Goal: Task Accomplishment & Management: Manage account settings

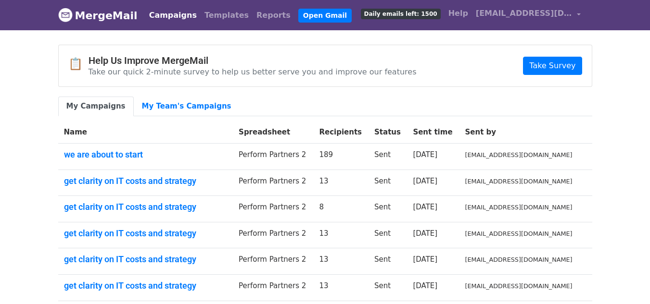
scroll to position [48, 0]
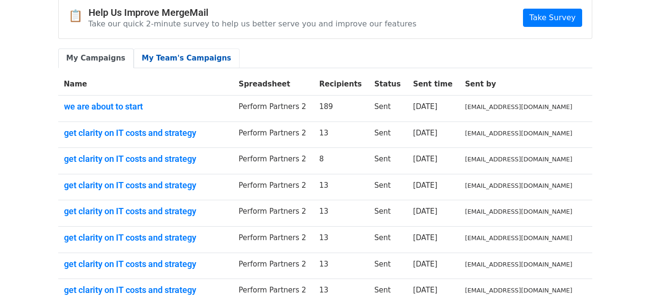
click at [165, 61] on link "My Team's Campaigns" at bounding box center [187, 59] width 106 height 20
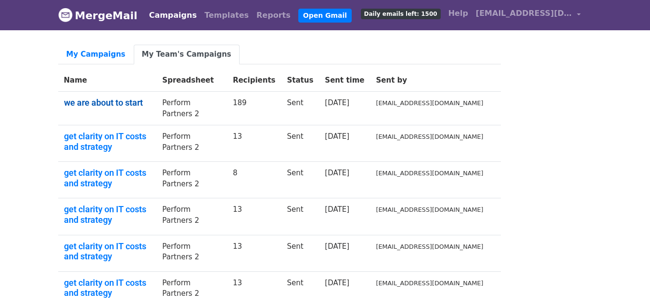
click at [114, 98] on link "we are about to start" at bounding box center [107, 103] width 87 height 11
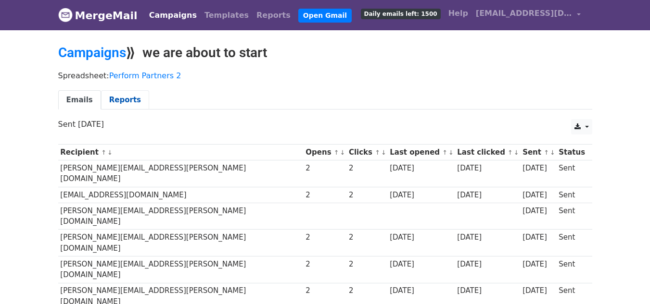
click at [101, 103] on link "Reports" at bounding box center [125, 100] width 48 height 20
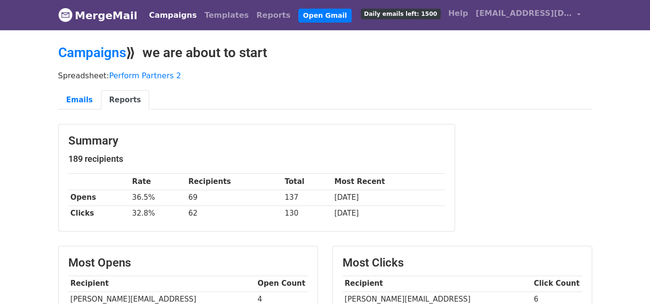
scroll to position [48, 0]
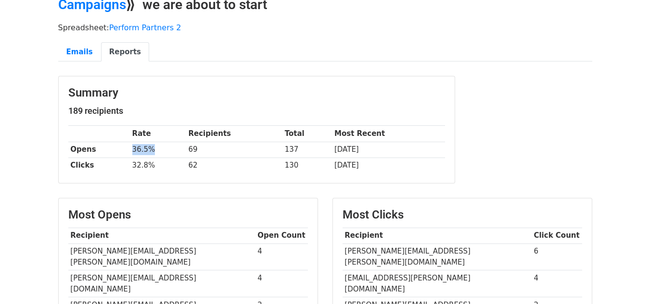
drag, startPoint x: 128, startPoint y: 149, endPoint x: 156, endPoint y: 150, distance: 27.9
click at [156, 150] on tr "Opens 36.5% 69 137 16 days ago" at bounding box center [256, 150] width 377 height 16
drag, startPoint x: 121, startPoint y: 168, endPoint x: 154, endPoint y: 165, distance: 33.3
click at [154, 165] on tr "Clicks 32.8% 62 130 29 days ago" at bounding box center [256, 166] width 377 height 16
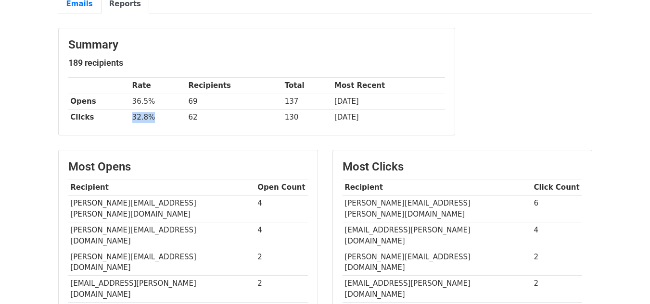
scroll to position [144, 0]
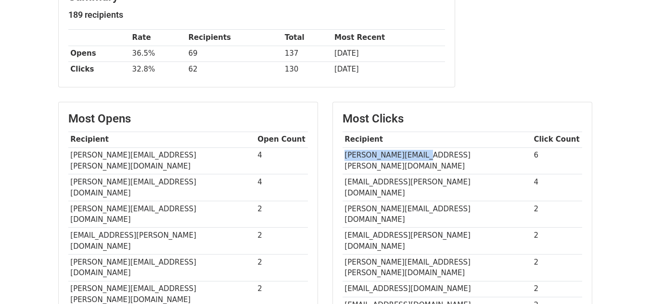
drag, startPoint x: 422, startPoint y: 156, endPoint x: 343, endPoint y: 160, distance: 79.5
click at [343, 160] on td "dan.morton@jmw.co.uk" at bounding box center [436, 161] width 189 height 27
drag, startPoint x: 531, startPoint y: 156, endPoint x: 526, endPoint y: 154, distance: 5.2
click at [531, 154] on td "6" at bounding box center [556, 161] width 51 height 27
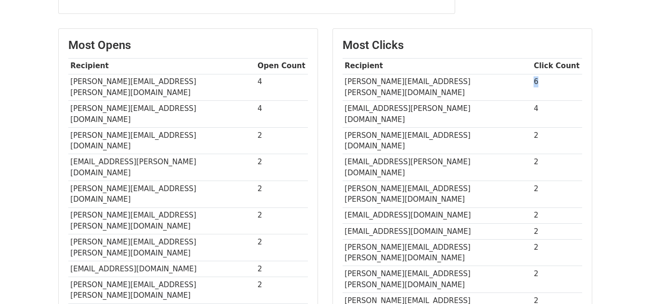
scroll to position [192, 0]
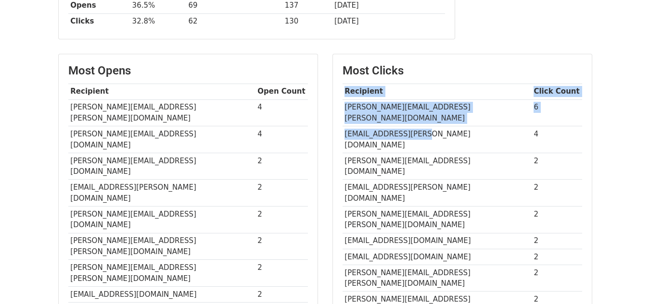
drag, startPoint x: 418, startPoint y: 123, endPoint x: 341, endPoint y: 109, distance: 78.7
click at [341, 109] on div "Most Clicks Recipient Click Count dan.morton@jmw.co.uk 6 anjali.karia@rbs.com 4…" at bounding box center [462, 204] width 259 height 301
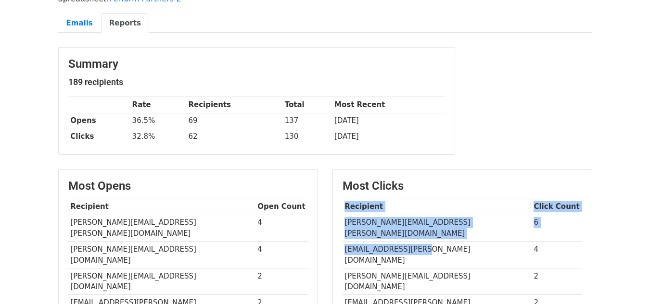
scroll to position [0, 0]
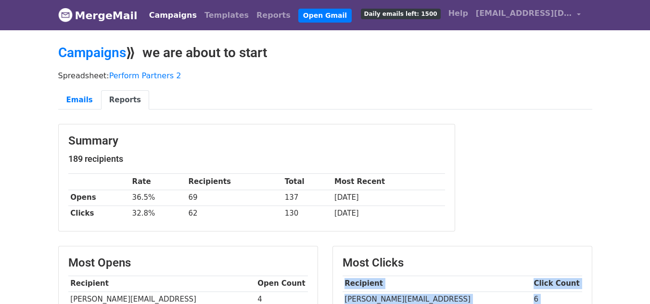
click at [95, 12] on link "MergeMail" at bounding box center [97, 15] width 79 height 20
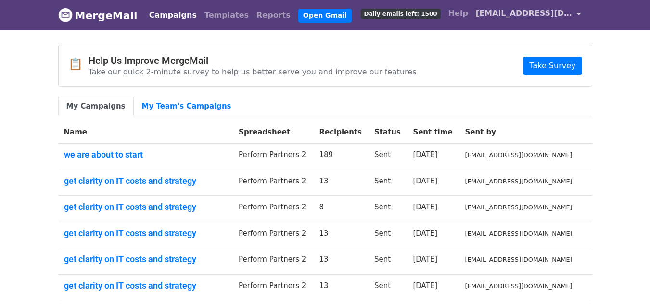
click at [505, 13] on span "[EMAIL_ADDRESS][DOMAIN_NAME]" at bounding box center [524, 14] width 96 height 12
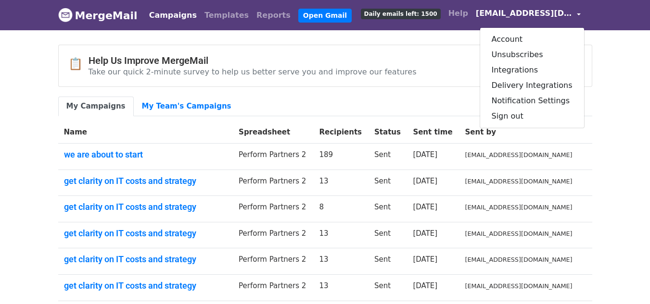
click at [473, 51] on div "📋 Help Us Improve MergeMail Take our quick 2-minute survey to help us better se…" at bounding box center [325, 65] width 533 height 41
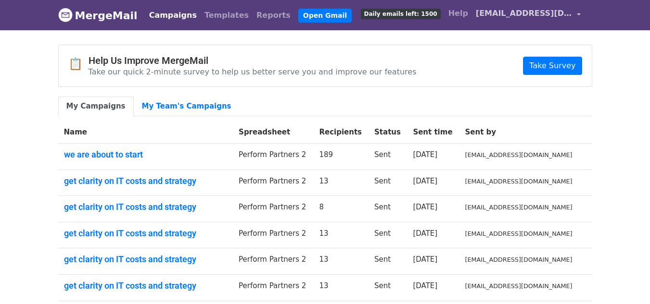
click at [491, 19] on span "[EMAIL_ADDRESS][DOMAIN_NAME]" at bounding box center [524, 14] width 96 height 12
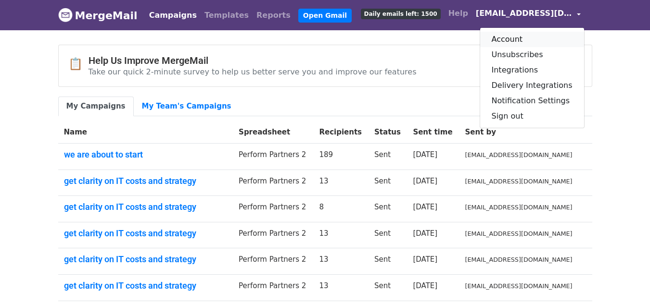
click at [519, 40] on link "Account" at bounding box center [532, 39] width 104 height 15
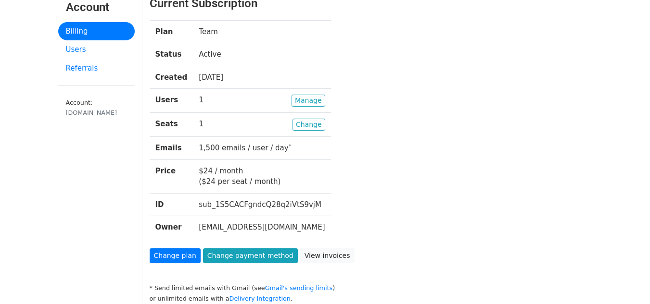
scroll to position [96, 0]
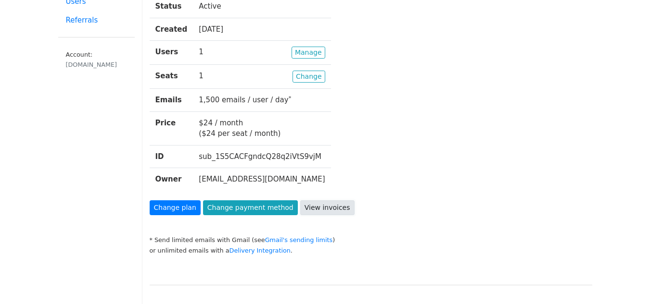
click at [303, 205] on link "View invoices" at bounding box center [327, 208] width 54 height 15
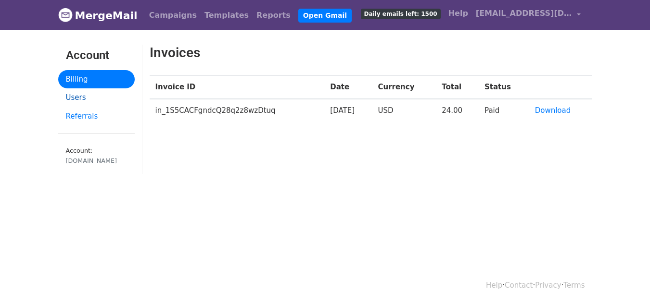
click at [77, 98] on link "Users" at bounding box center [96, 98] width 76 height 19
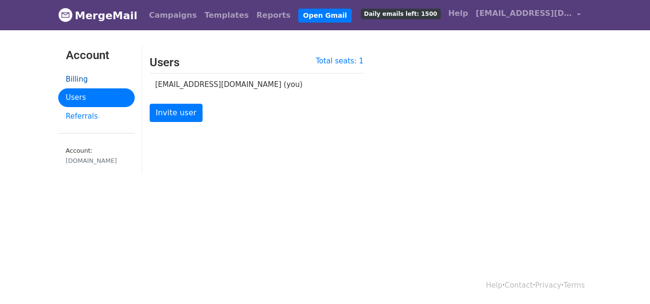
click at [73, 81] on link "Billing" at bounding box center [96, 79] width 76 height 19
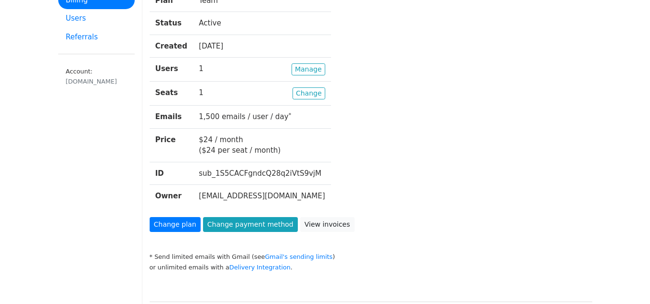
scroll to position [96, 0]
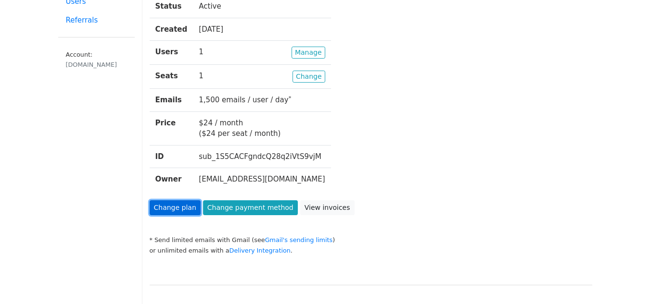
click at [185, 206] on link "Change plan" at bounding box center [175, 208] width 51 height 15
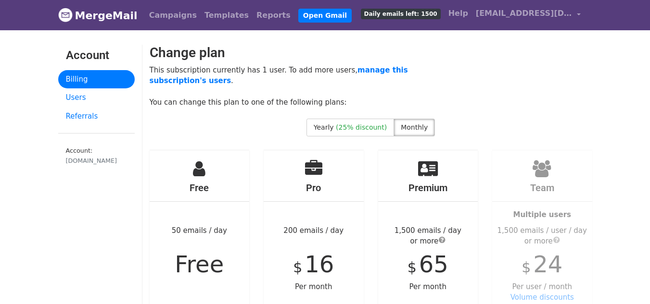
click at [73, 78] on link "Billing" at bounding box center [96, 79] width 76 height 19
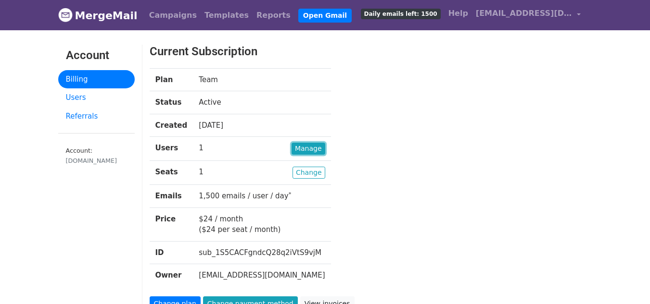
click at [325, 149] on link "Manage" at bounding box center [308, 149] width 34 height 12
click at [325, 171] on link "Change" at bounding box center [308, 173] width 33 height 12
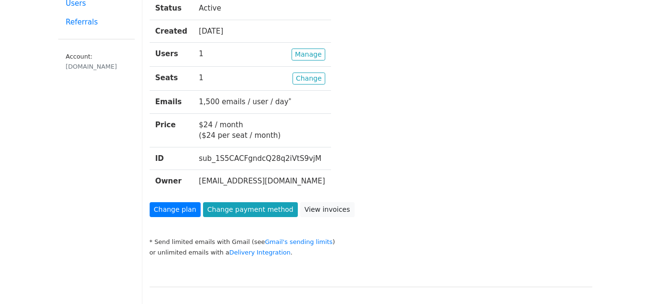
scroll to position [96, 0]
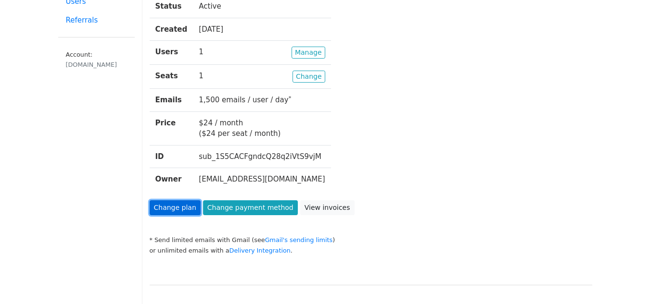
click at [181, 208] on link "Change plan" at bounding box center [175, 208] width 51 height 15
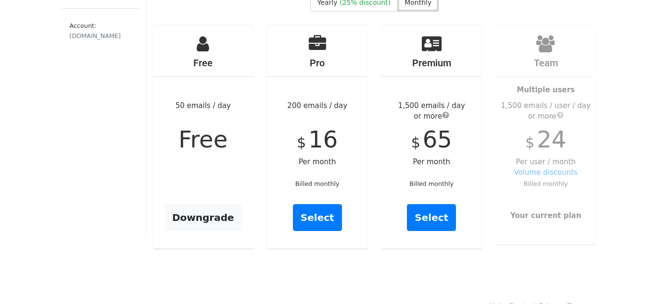
scroll to position [147, 0]
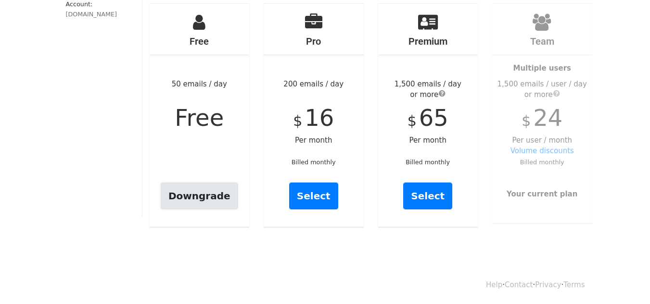
click at [209, 197] on link "Downgrade" at bounding box center [199, 196] width 77 height 27
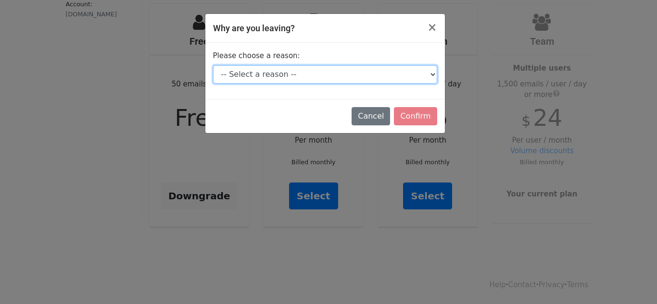
click at [265, 77] on select "-- Select a reason -- I don't send enough emails It's too expensive I had a tec…" at bounding box center [325, 74] width 224 height 18
select select "I don't send enough emails"
click at [213, 65] on select "-- Select a reason -- I don't send enough emails It's too expensive I had a tec…" at bounding box center [325, 74] width 224 height 18
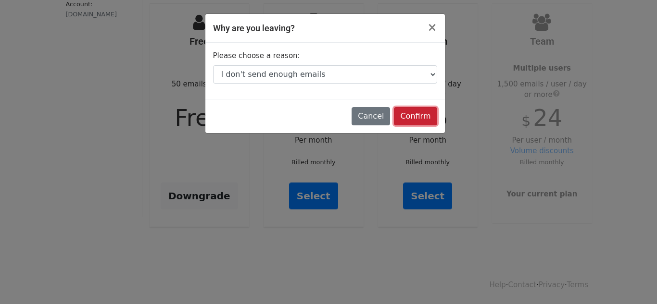
click at [421, 112] on input "Confirm" at bounding box center [415, 116] width 43 height 18
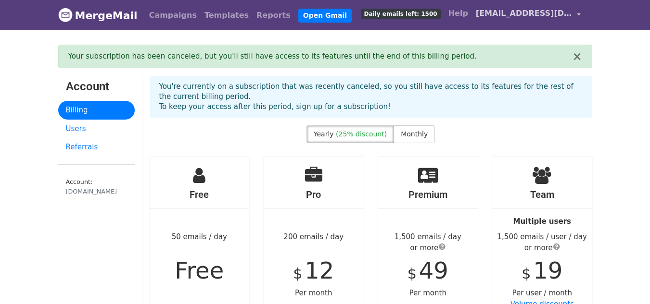
click at [544, 14] on span "[EMAIL_ADDRESS][DOMAIN_NAME]" at bounding box center [524, 14] width 96 height 12
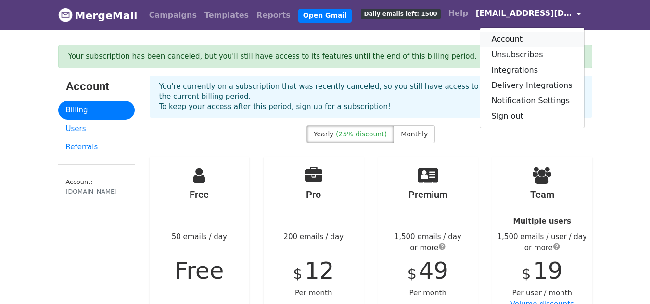
click at [522, 38] on link "Account" at bounding box center [532, 39] width 104 height 15
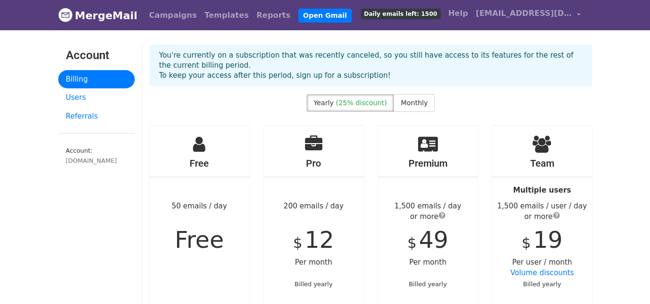
click at [113, 13] on link "MergeMail" at bounding box center [97, 15] width 79 height 20
